Goal: Transaction & Acquisition: Purchase product/service

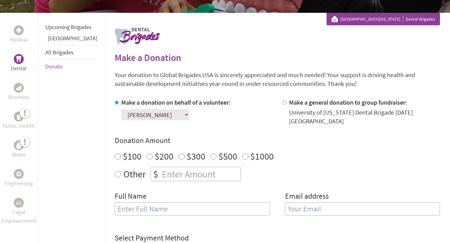
scroll to position [118, 0]
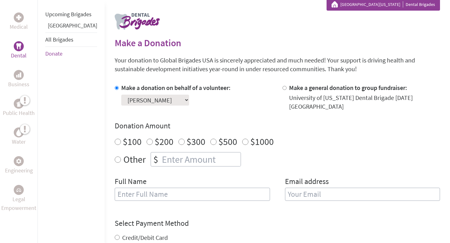
click at [163, 145] on div "Donation Amount $100 $200 $300 $500 $1000 Other $" at bounding box center [277, 144] width 325 height 46
radio input "true"
click at [163, 152] on input "number" at bounding box center [201, 159] width 80 height 14
type input "50.00"
drag, startPoint x: 148, startPoint y: 187, endPoint x: 148, endPoint y: 190, distance: 3.5
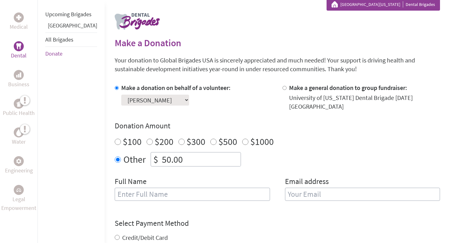
click at [148, 188] on input "text" at bounding box center [192, 194] width 155 height 13
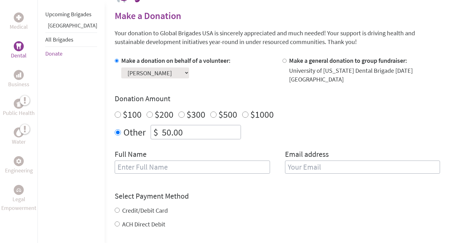
drag, startPoint x: 151, startPoint y: 160, endPoint x: 156, endPoint y: 183, distance: 23.3
click at [151, 161] on input "text" at bounding box center [192, 167] width 155 height 13
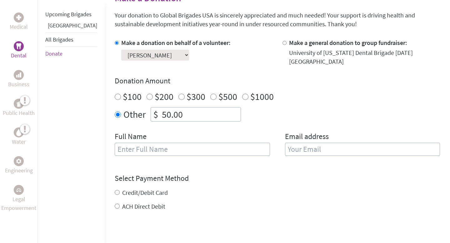
click at [222, 167] on form "Make a donation on behalf of a volunteer: Select a volunteer... [PERSON_NAME] […" at bounding box center [277, 162] width 325 height 248
click at [142, 189] on label "Credit/Debit Card" at bounding box center [145, 193] width 46 height 8
click at [120, 190] on input "Credit/Debit Card" at bounding box center [117, 192] width 5 height 5
radio input "true"
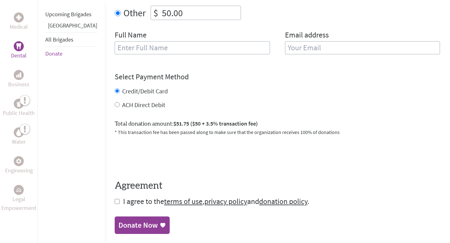
scroll to position [278, 0]
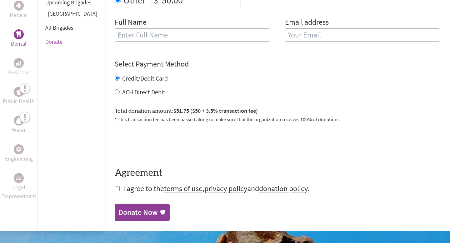
click at [115, 186] on input "checkbox" at bounding box center [117, 188] width 5 height 5
checkbox input "true"
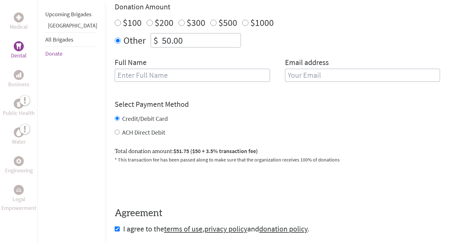
scroll to position [272, 0]
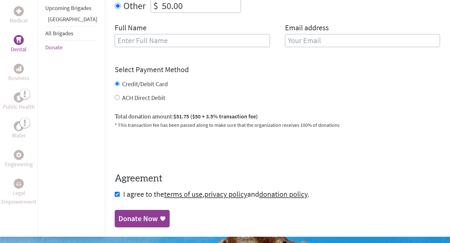
click at [116, 210] on link "Donate Now" at bounding box center [142, 218] width 55 height 17
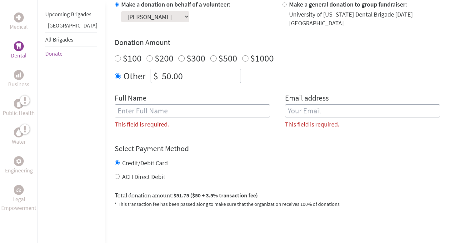
scroll to position [201, 0]
click at [181, 105] on input "text" at bounding box center [192, 111] width 155 height 13
type input "[PERSON_NAME]"
type input "[EMAIL_ADDRESS][DOMAIN_NAME]"
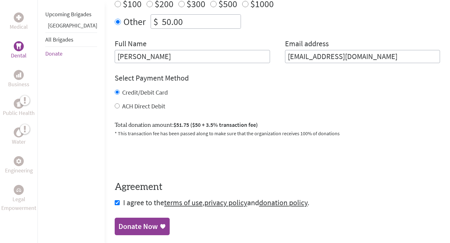
scroll to position [348, 0]
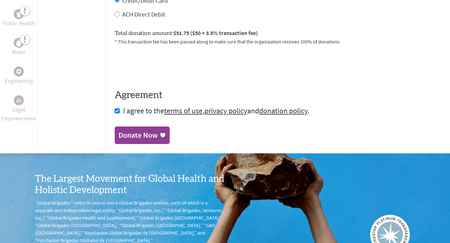
click at [140, 131] on div "Donate Now" at bounding box center [141, 135] width 47 height 10
